Goal: Check status: Check status

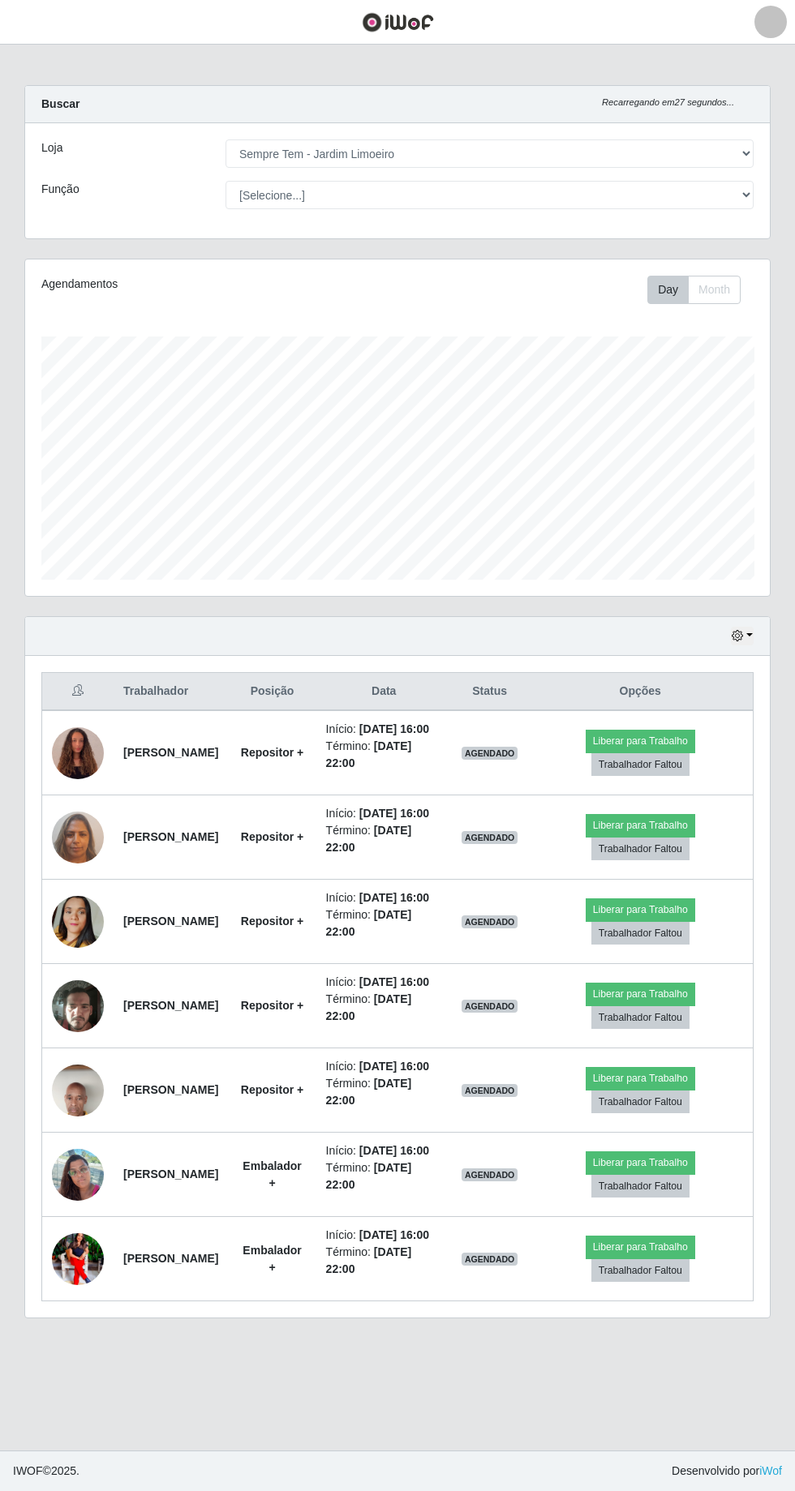
select select "508"
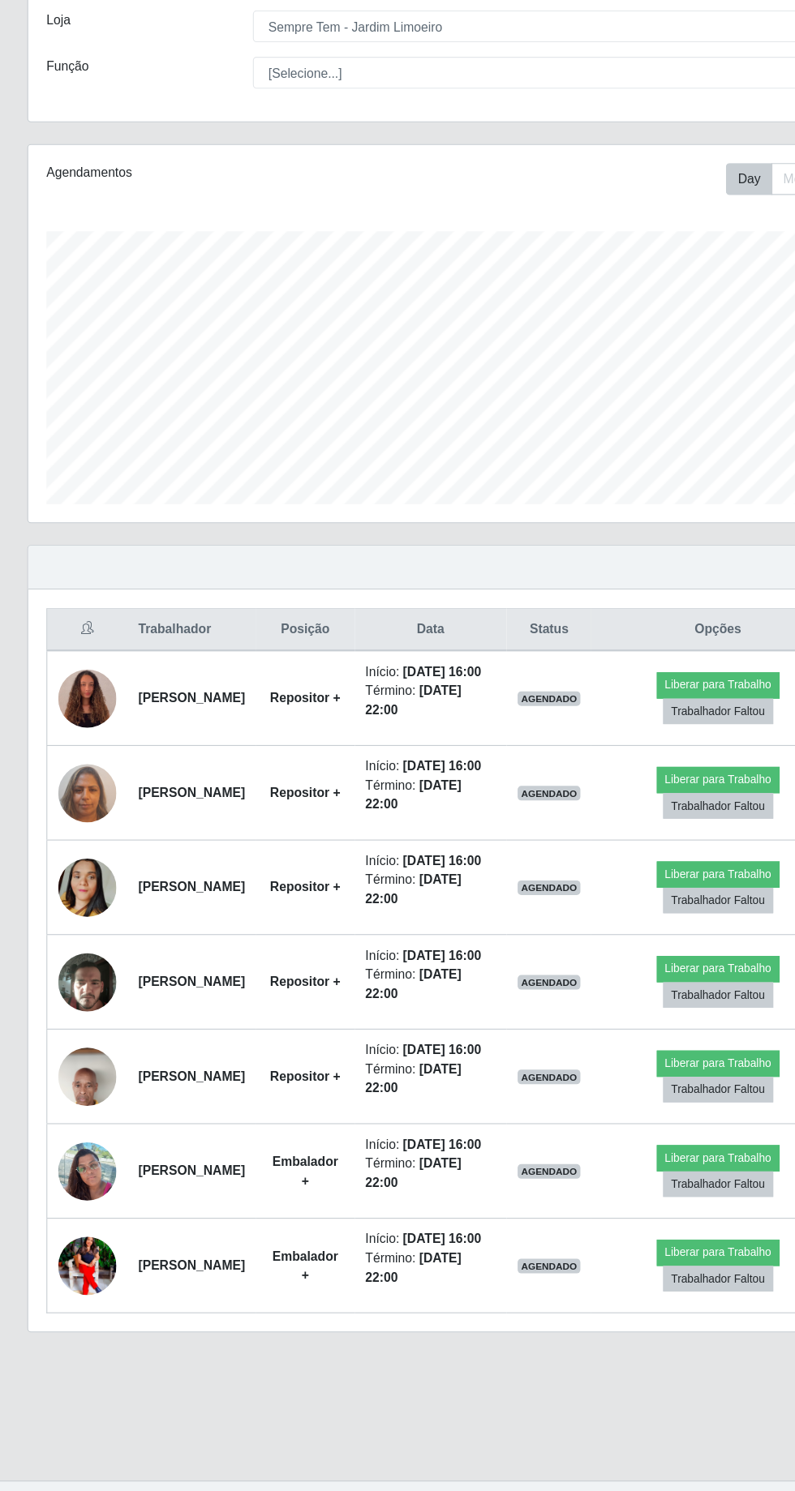
click at [71, 766] on img at bounding box center [78, 754] width 52 height 70
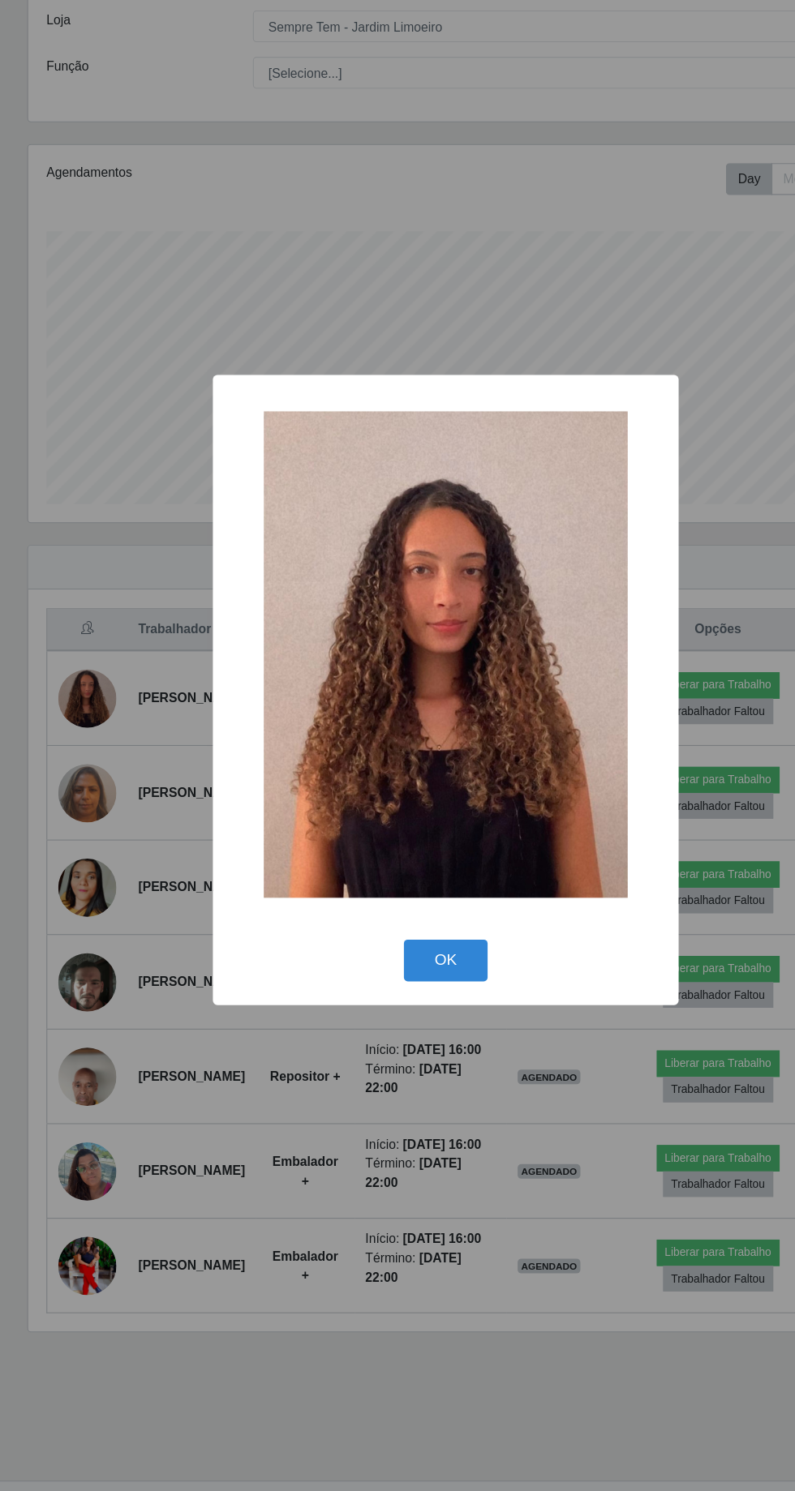
click at [419, 1006] on button "OK" at bounding box center [397, 987] width 75 height 38
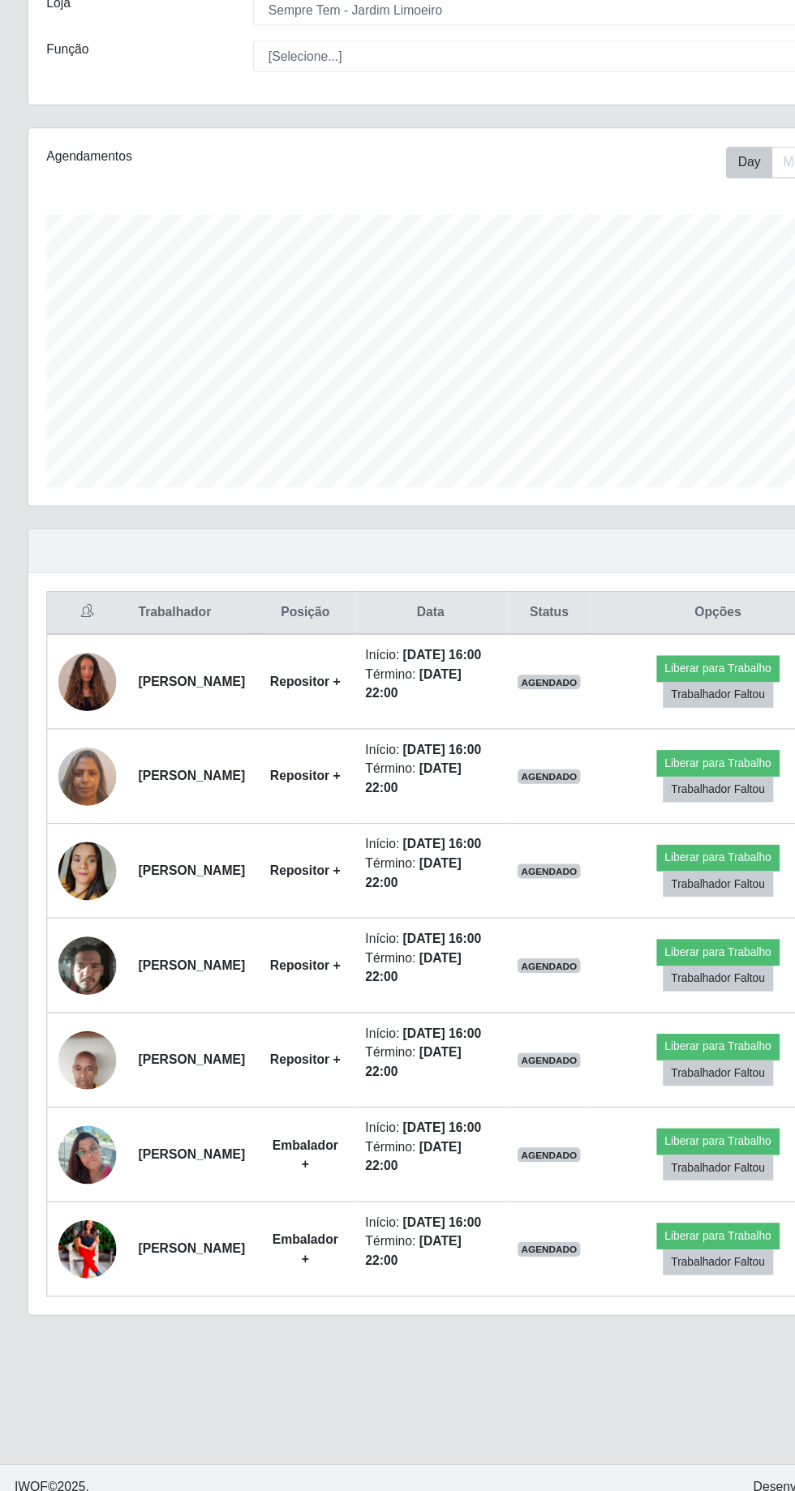
click at [169, 1265] on strong "[PERSON_NAME]" at bounding box center [170, 1258] width 95 height 13
click at [89, 1292] on img at bounding box center [78, 1259] width 52 height 65
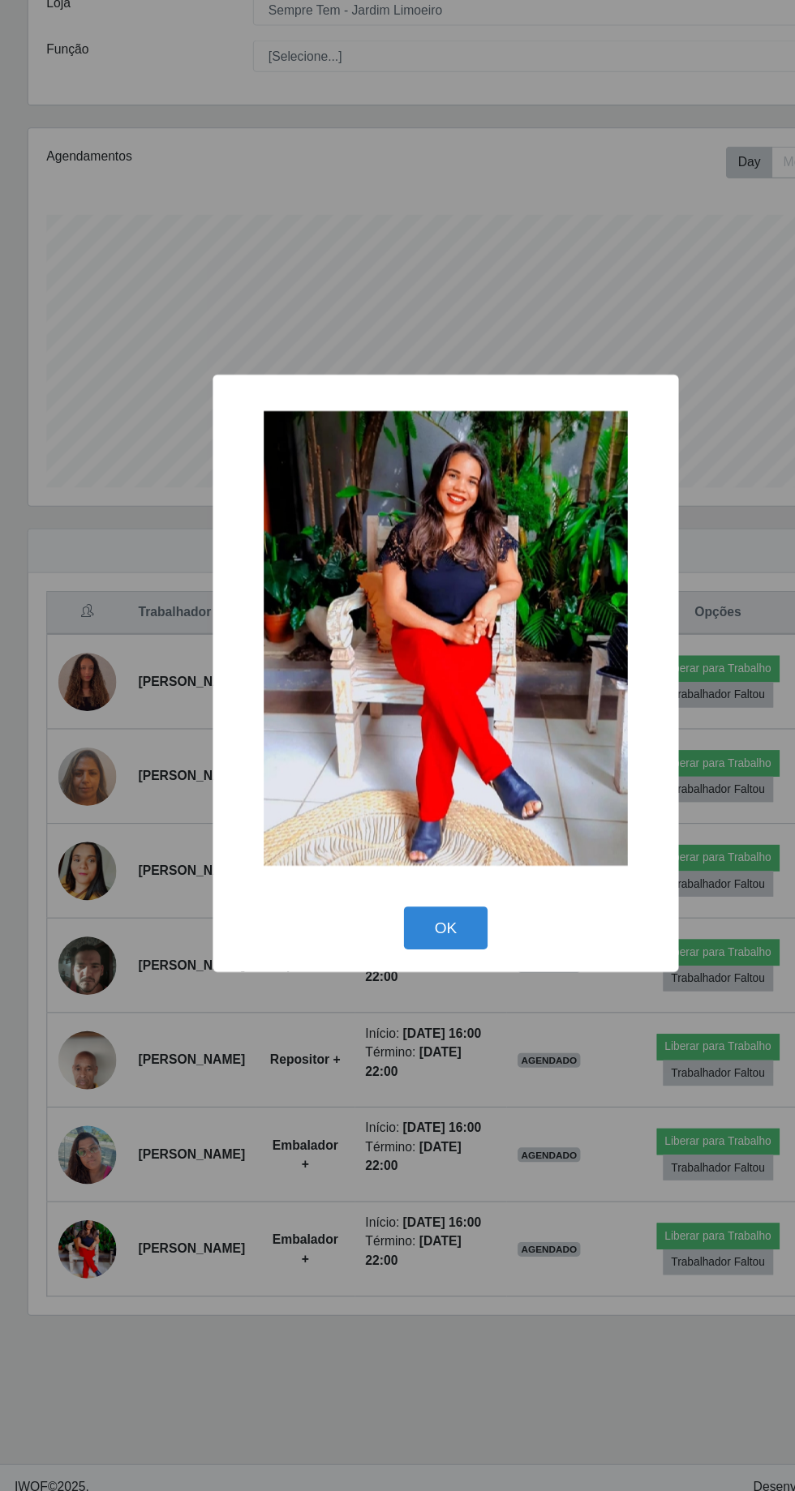
click at [397, 992] on button "OK" at bounding box center [397, 973] width 75 height 38
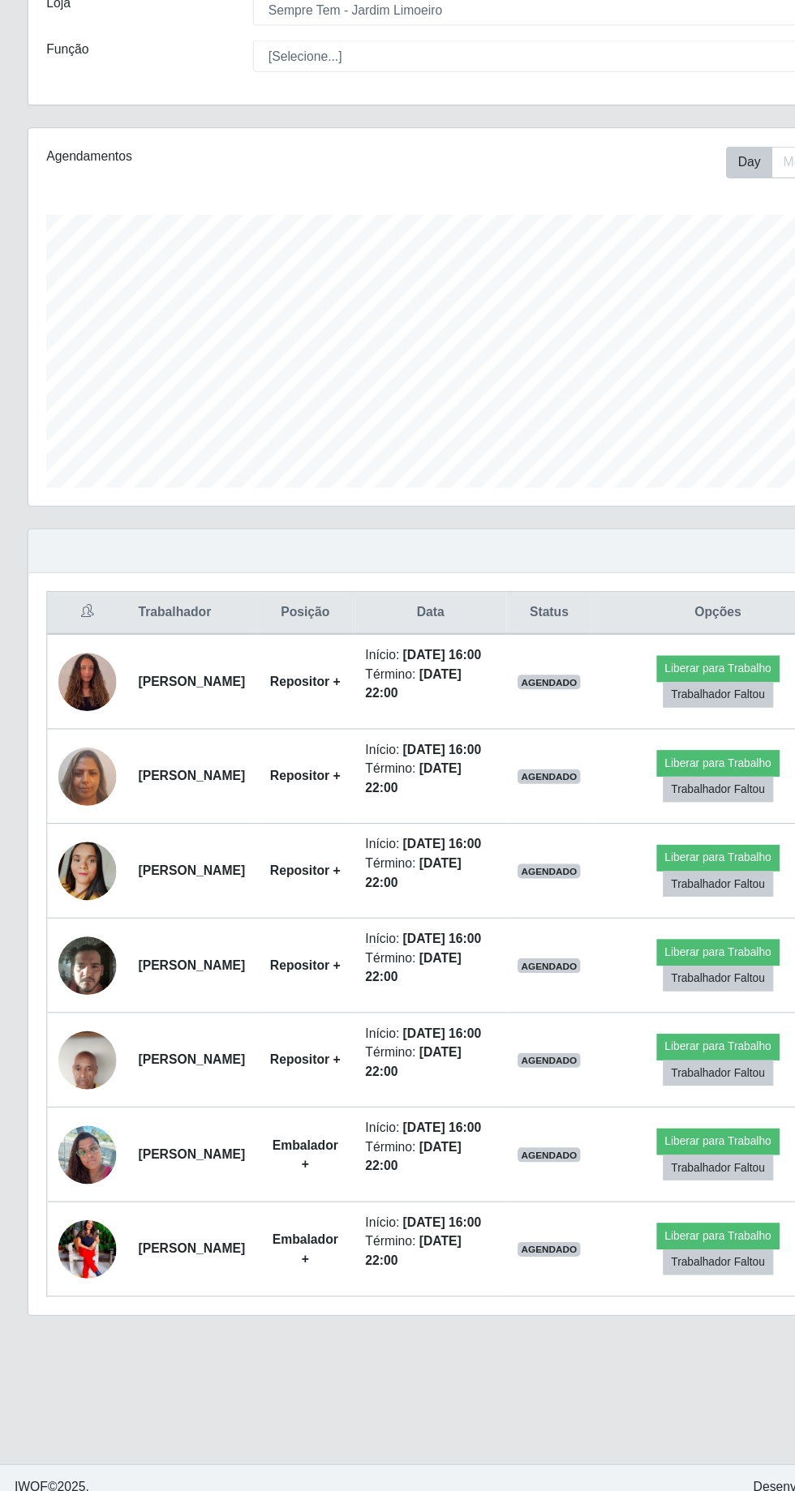
click at [52, 743] on td at bounding box center [78, 752] width 72 height 85
click at [100, 753] on img at bounding box center [78, 754] width 52 height 70
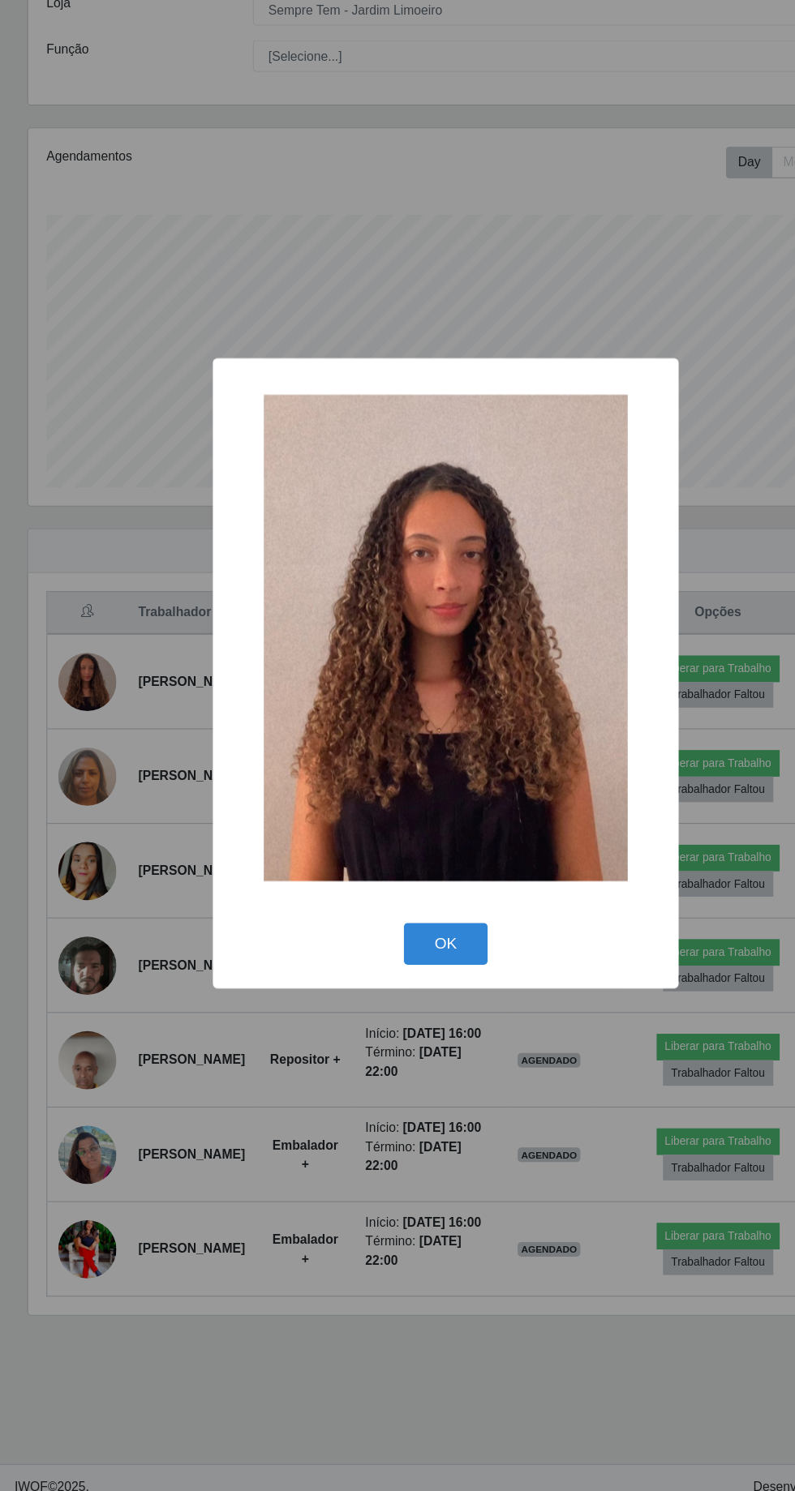
click at [371, 1006] on button "OK" at bounding box center [397, 987] width 75 height 38
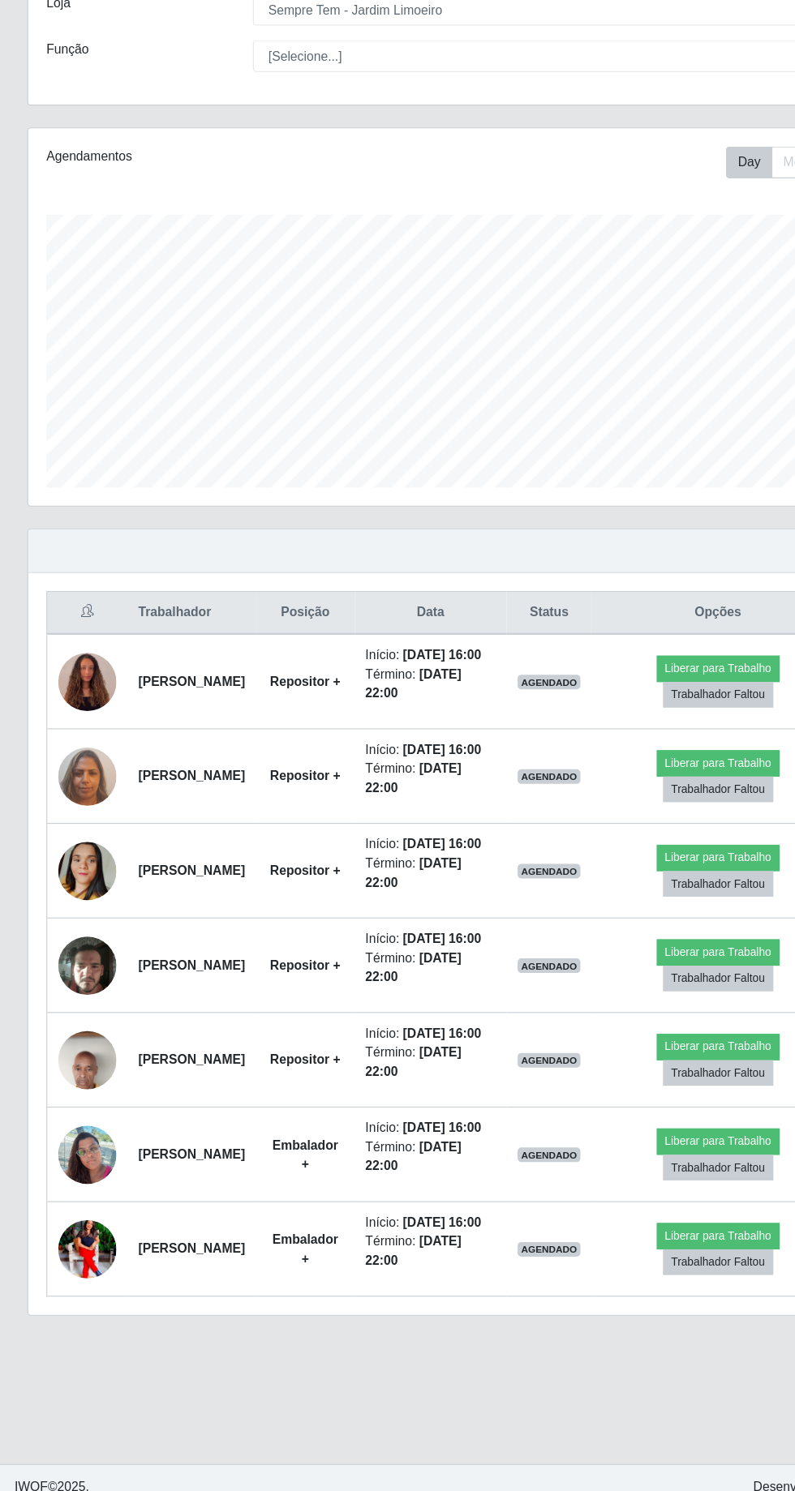
click at [101, 779] on td at bounding box center [78, 752] width 72 height 85
click at [69, 757] on img at bounding box center [78, 754] width 52 height 70
